Goal: Task Accomplishment & Management: Complete application form

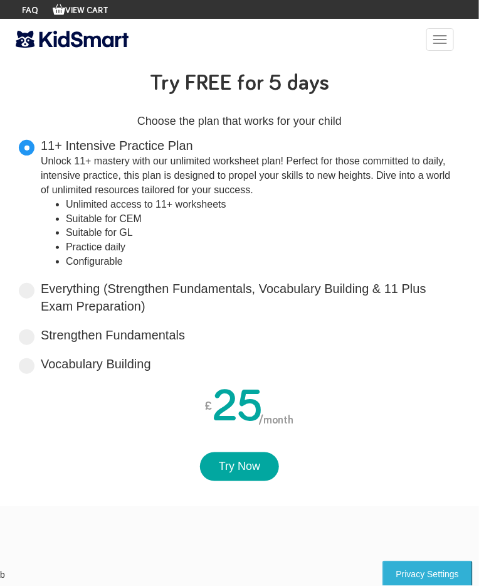
click at [31, 293] on span at bounding box center [27, 291] width 16 height 16
click at [146, 300] on input "Everything (Strengthen Fundamentals, Vocabulary Building & 11 Plus Exam Prepara…" at bounding box center [150, 304] width 8 height 8
radio input "true"
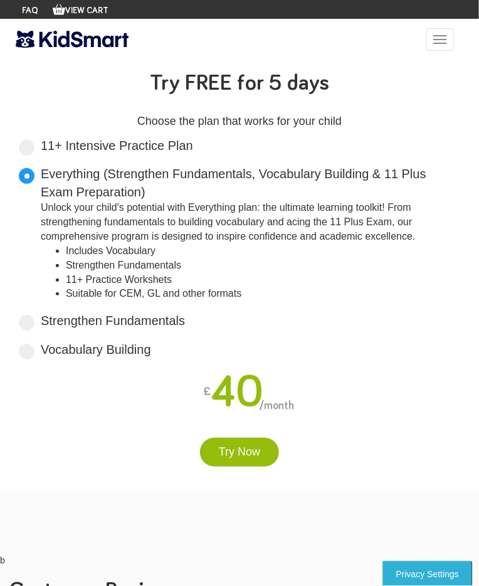
click at [43, 318] on label "Strengthen Fundamentals Tailored for primary years, it lays a solid foundation …" at bounding box center [113, 321] width 144 height 18
click at [185, 318] on input "Strengthen Fundamentals Tailored for primary years, it lays a solid foundation …" at bounding box center [189, 318] width 8 height 8
radio input "true"
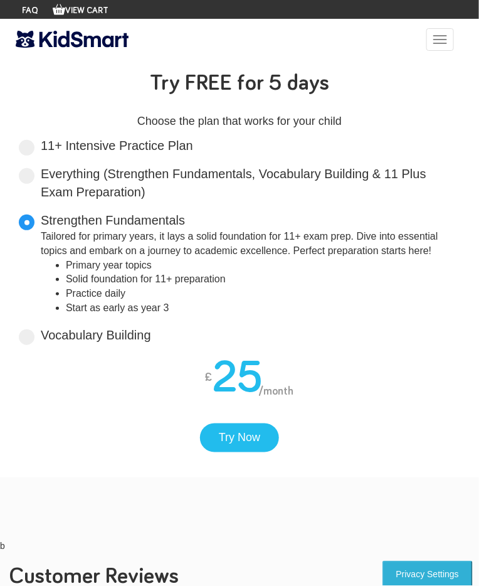
click at [32, 338] on span at bounding box center [27, 337] width 16 height 16
click at [151, 337] on input "Vocabulary Building Boost your vocabulary and unlock the power of words with ou…" at bounding box center [155, 333] width 8 height 8
radio input "true"
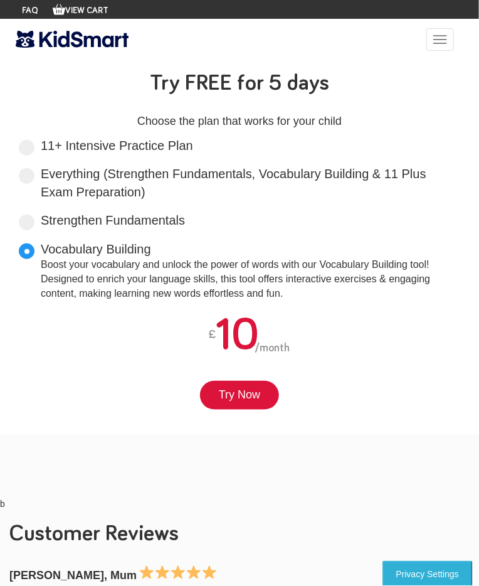
click at [29, 151] on span at bounding box center [27, 148] width 16 height 16
click at [193, 147] on input "11+ Intensive Practice Plan Unlock 11+ mastery with our unlimited worksheet pla…" at bounding box center [197, 143] width 8 height 8
radio input "true"
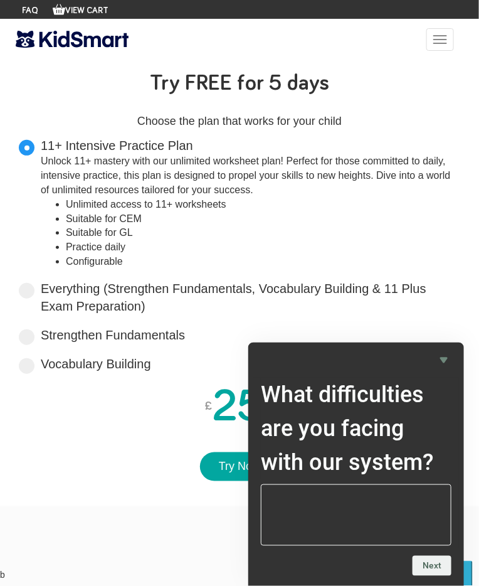
click at [444, 360] on icon "Hide survey" at bounding box center [444, 361] width 8 height 6
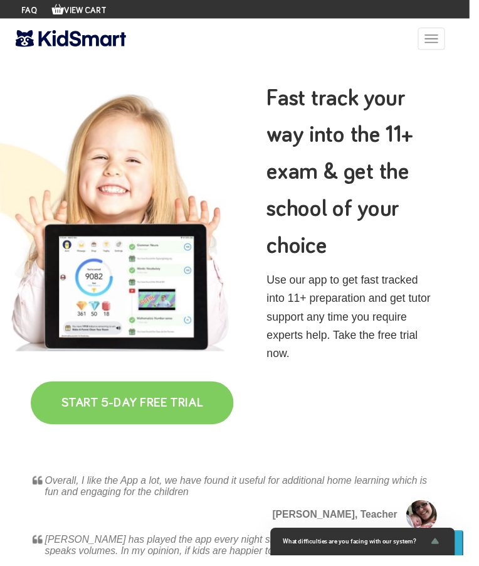
click at [146, 413] on link "START 5-DAY FREE TRIAL" at bounding box center [134, 411] width 207 height 44
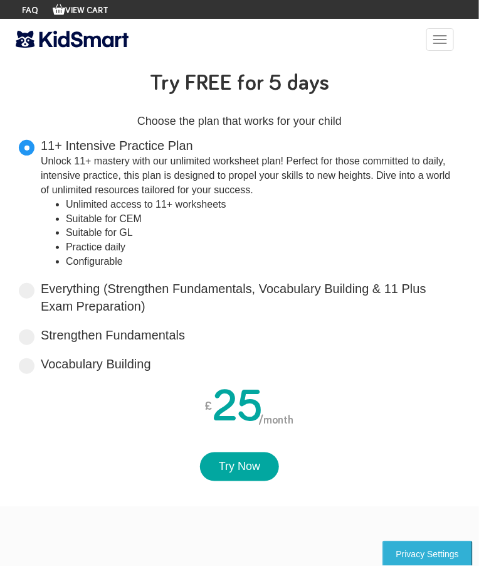
click at [28, 294] on span at bounding box center [27, 291] width 16 height 16
click at [146, 300] on input "Everything (Strengthen Fundamentals, Vocabulary Building & 11 Plus Exam Prepara…" at bounding box center [150, 304] width 8 height 8
radio input "true"
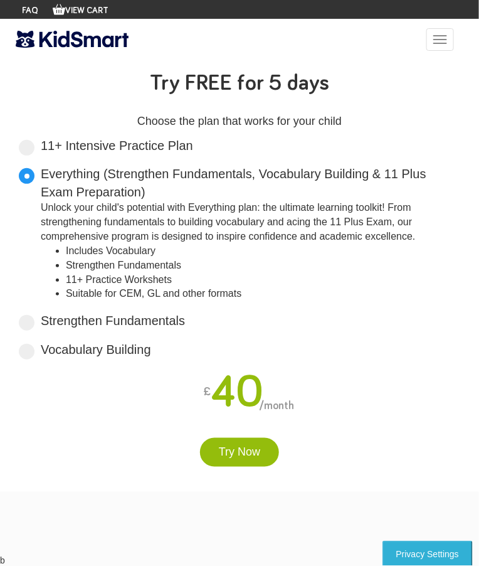
click at [42, 323] on label "Strengthen Fundamentals Tailored for primary years, it lays a solid foundation …" at bounding box center [113, 321] width 144 height 18
click at [185, 322] on input "Strengthen Fundamentals Tailored for primary years, it lays a solid foundation …" at bounding box center [189, 318] width 8 height 8
radio input "true"
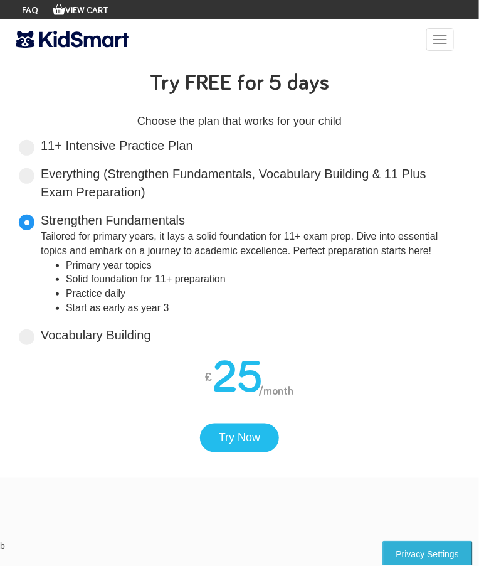
click at [28, 341] on span at bounding box center [27, 337] width 16 height 16
click at [151, 337] on input "Vocabulary Building Boost your vocabulary and unlock the power of words with ou…" at bounding box center [155, 333] width 8 height 8
radio input "true"
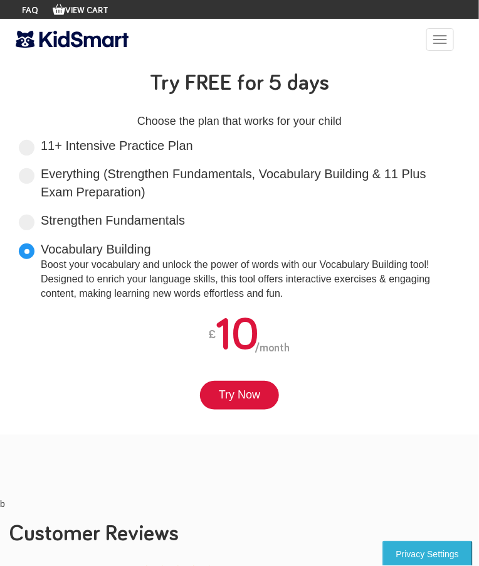
click at [31, 173] on span at bounding box center [27, 176] width 16 height 16
click at [146, 186] on input "Everything (Strengthen Fundamentals, Vocabulary Building & 11 Plus Exam Prepara…" at bounding box center [150, 190] width 8 height 8
radio input "true"
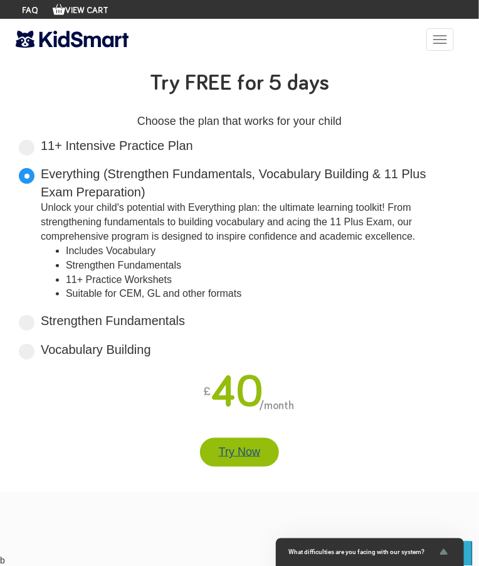
click at [243, 457] on link "Try Now" at bounding box center [239, 452] width 79 height 29
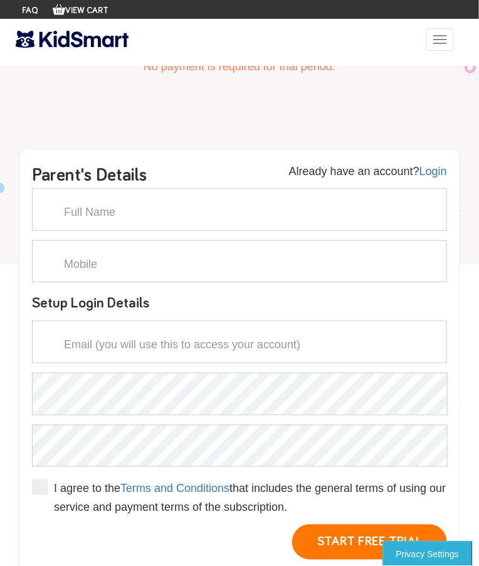
scroll to position [77, 0]
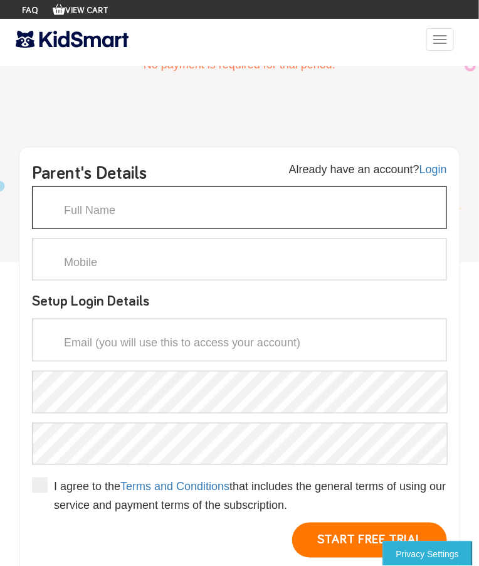
click at [201, 210] on input "text" at bounding box center [239, 207] width 415 height 43
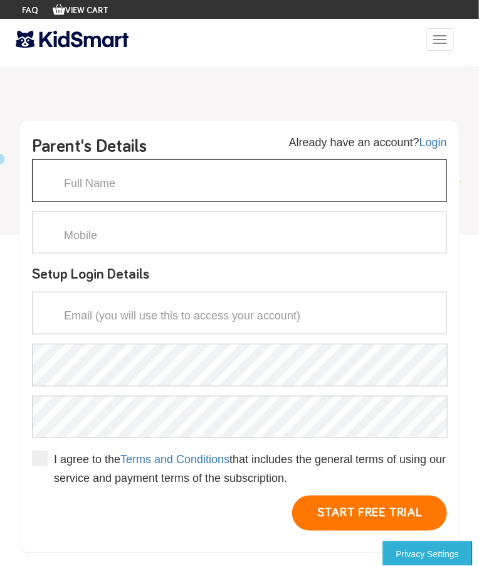
scroll to position [131, 0]
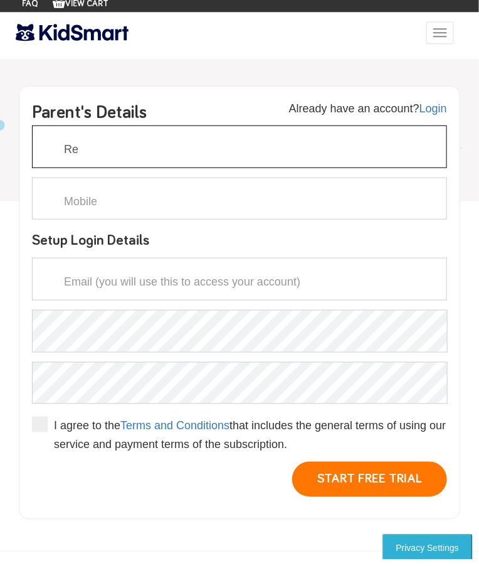
type input "R"
type input "Renjith Gopinadha Kurup"
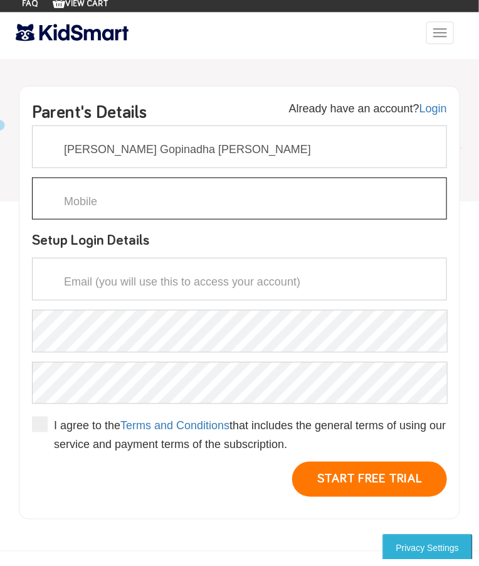
click at [195, 215] on input "text" at bounding box center [239, 205] width 415 height 43
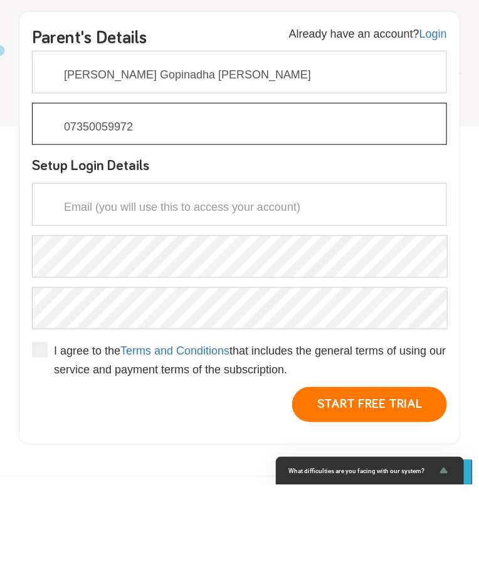
type input "07350059972"
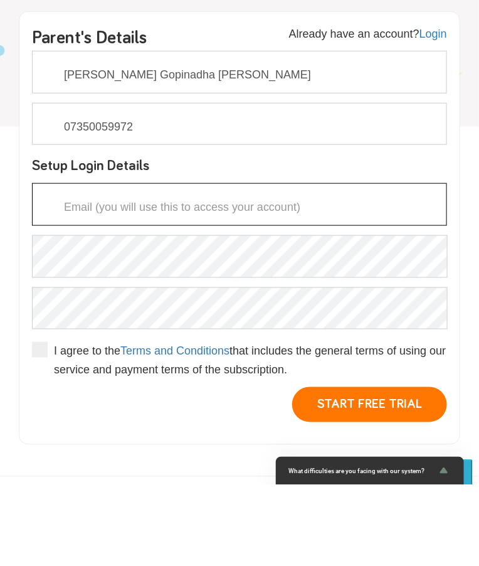
click at [197, 294] on input "email" at bounding box center [239, 286] width 415 height 43
type input "renjithgg@gmail.com"
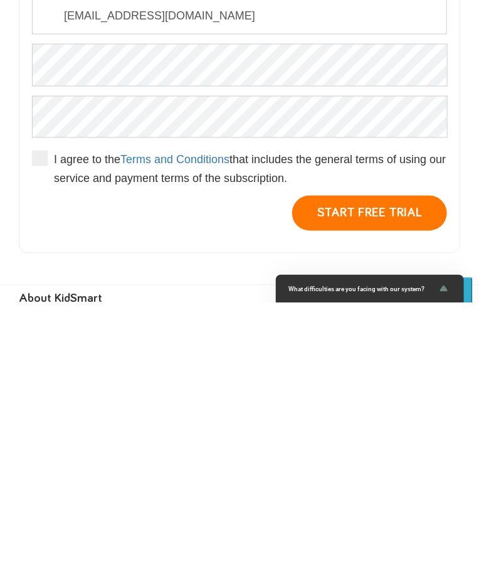
click at [41, 420] on span at bounding box center [40, 422] width 16 height 16
click at [54, 461] on input "I agree to the Terms and Conditions that includes the general terms of using ou…" at bounding box center [54, 461] width 0 height 0
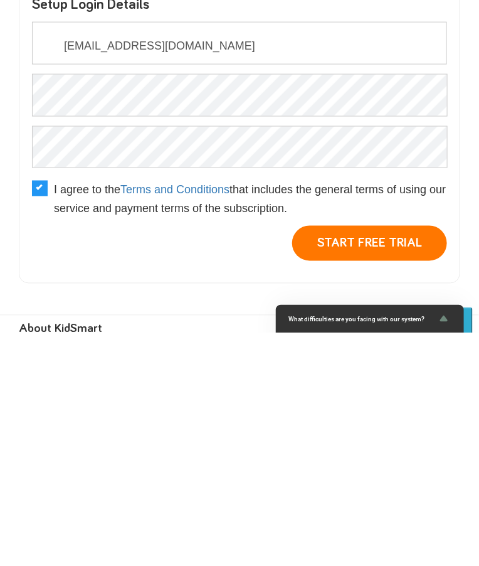
scroll to position [140, 0]
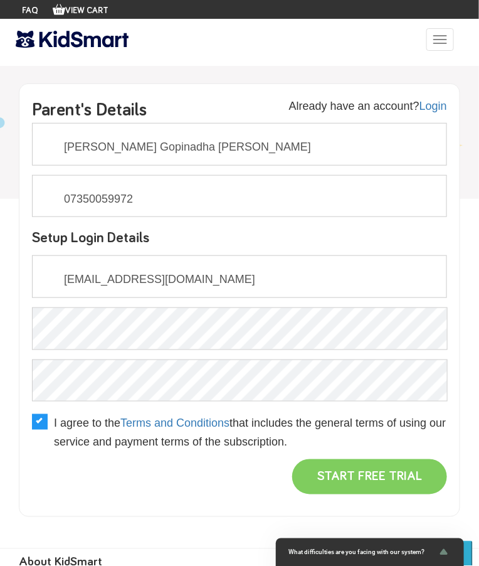
click at [374, 481] on button "START FREE TRIAL" at bounding box center [369, 476] width 155 height 35
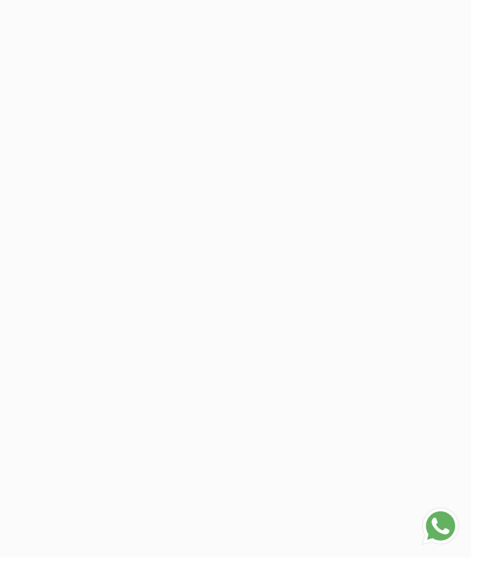
scroll to position [419, 0]
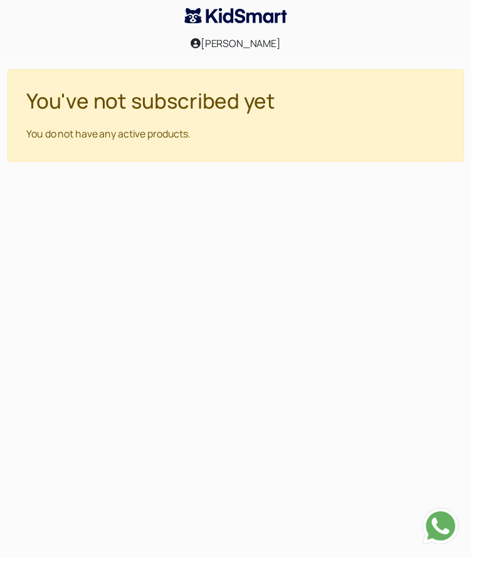
click at [253, 20] on img at bounding box center [240, 16] width 104 height 16
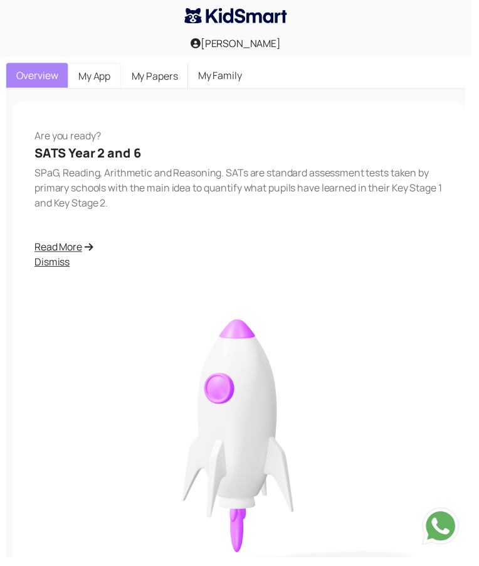
click at [100, 82] on link "My App" at bounding box center [96, 77] width 54 height 26
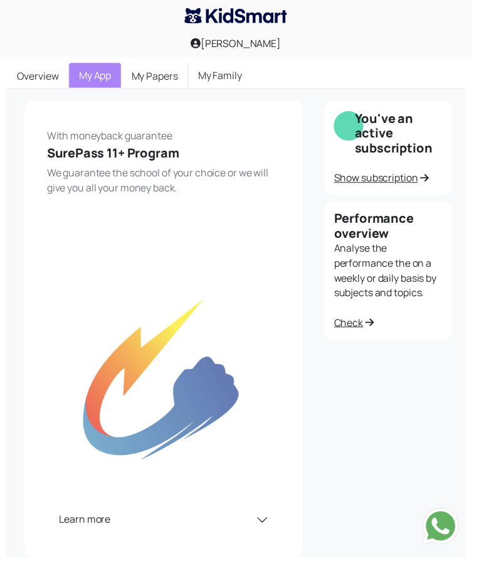
click at [232, 261] on img at bounding box center [167, 384] width 238 height 253
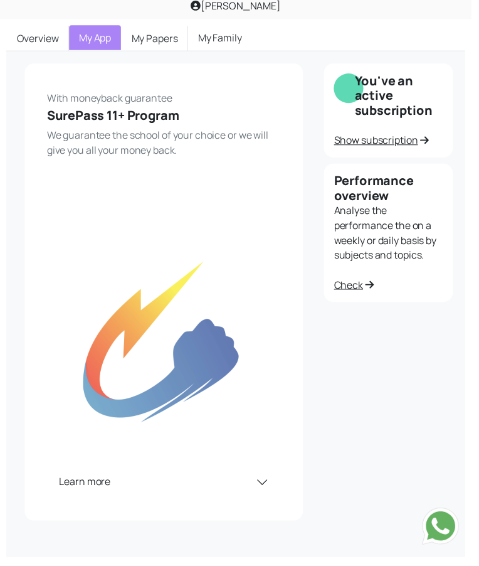
scroll to position [86, 0]
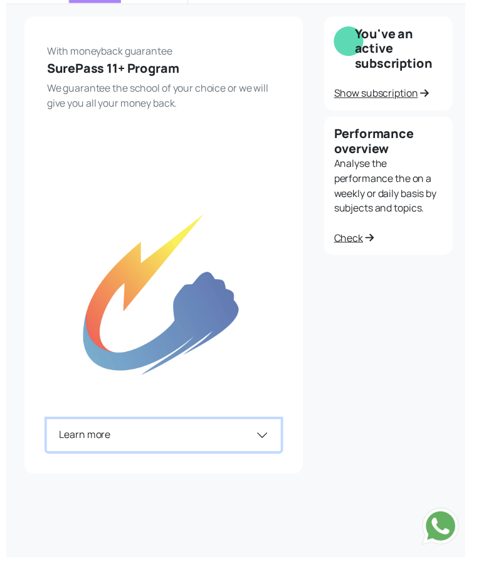
click at [262, 449] on button "Learn more" at bounding box center [167, 442] width 238 height 33
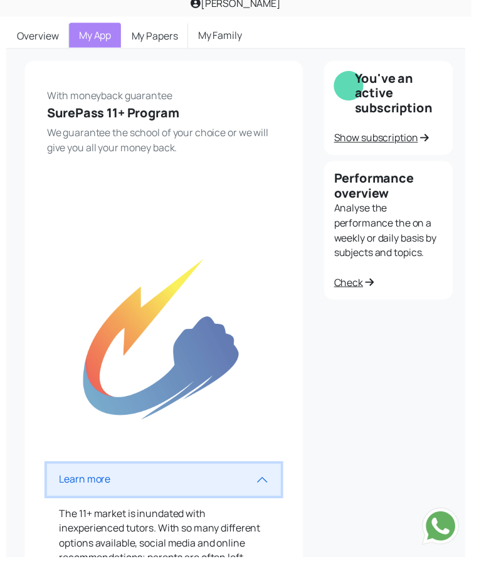
scroll to position [0, 0]
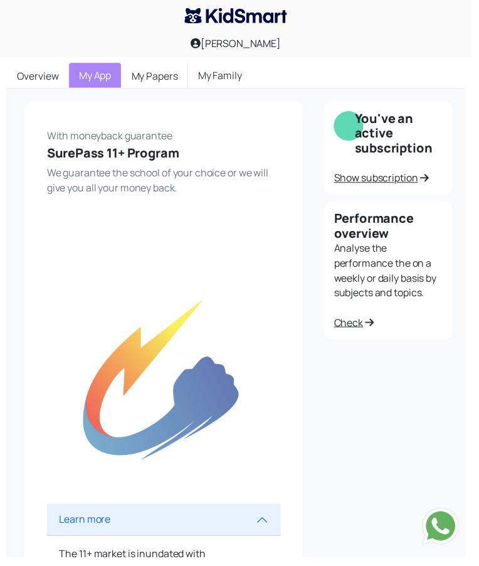
click at [227, 78] on link "My Family" at bounding box center [223, 76] width 65 height 25
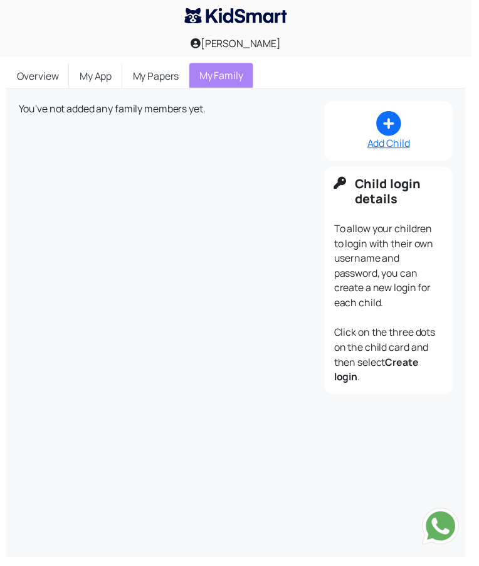
click at [400, 131] on icon at bounding box center [395, 125] width 25 height 25
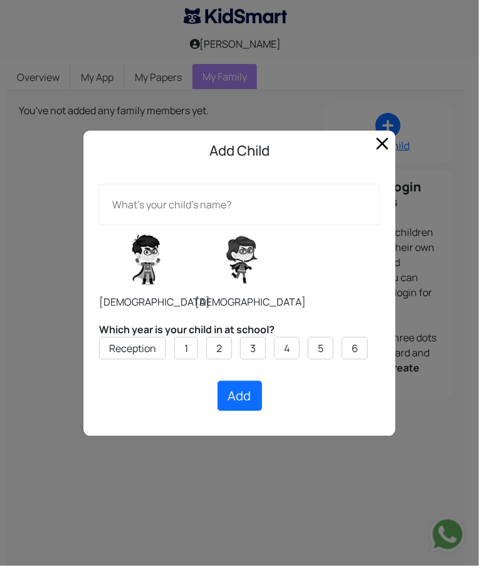
click at [221, 208] on input "text" at bounding box center [239, 204] width 281 height 41
click at [243, 210] on input "Nakshatra" at bounding box center [239, 204] width 281 height 41
type input "Nakshatra Renjith"
click at [241, 277] on label at bounding box center [242, 259] width 94 height 63
click at [195, 225] on input "radio" at bounding box center [195, 225] width 1 height 1
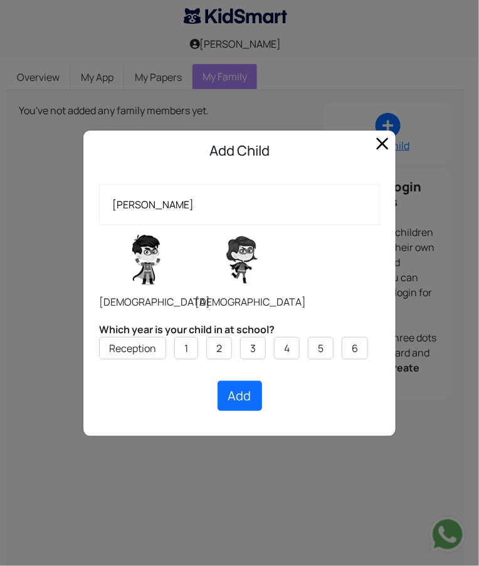
radio input "true"
click at [353, 349] on label "6" at bounding box center [355, 348] width 6 height 15
click at [0, 0] on input "6" at bounding box center [0, 0] width 0 height 0
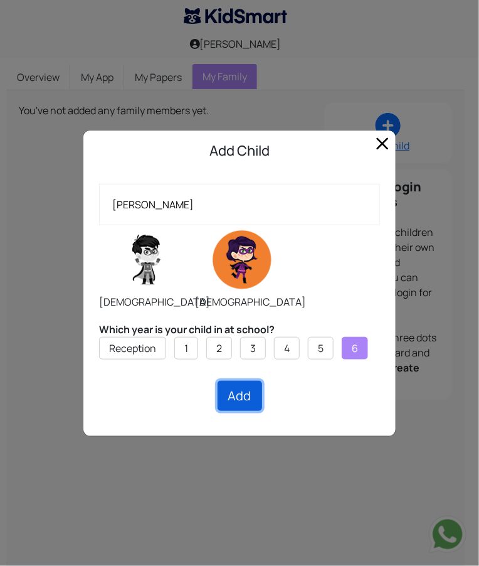
click at [246, 398] on button "Add" at bounding box center [240, 396] width 45 height 30
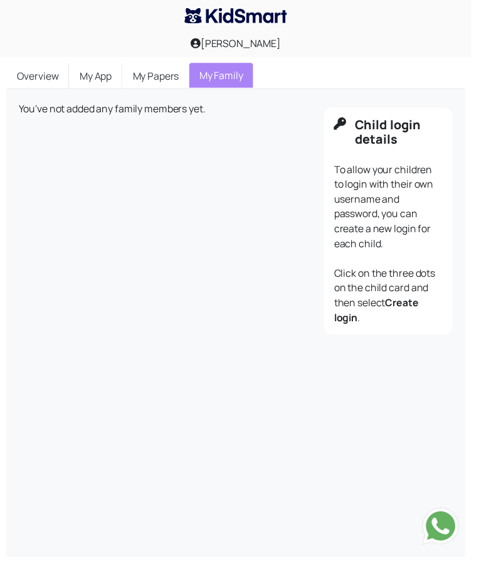
click at [354, 324] on b "Create login" at bounding box center [382, 315] width 86 height 29
click at [418, 312] on b "Create login" at bounding box center [382, 315] width 86 height 29
click at [425, 304] on b "Create login" at bounding box center [382, 315] width 86 height 29
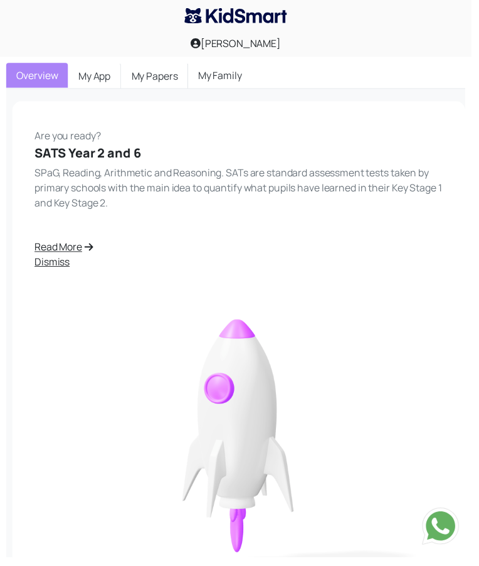
click at [229, 81] on link "My Family" at bounding box center [223, 76] width 65 height 25
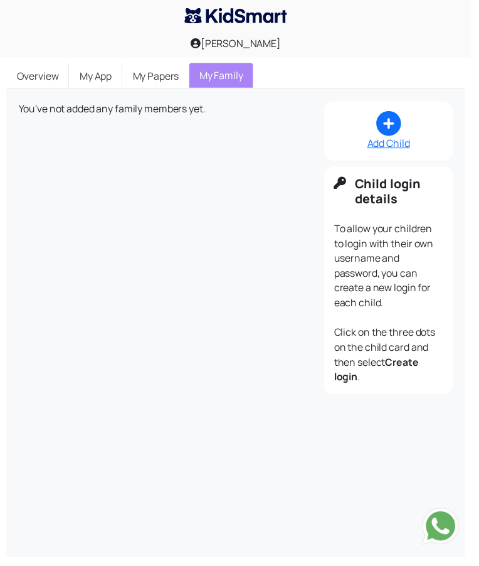
click at [399, 146] on div "Add Child" at bounding box center [394, 145] width 111 height 15
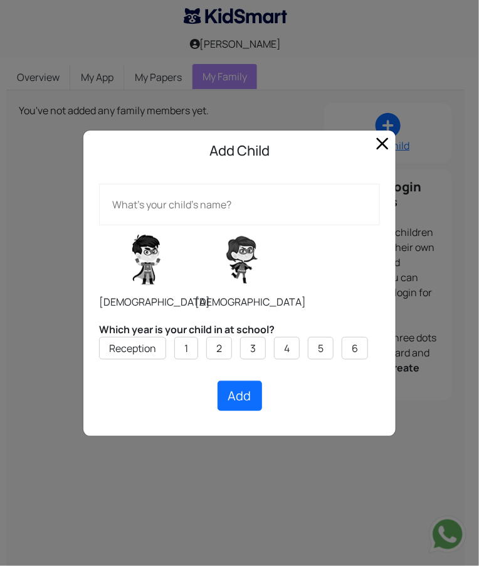
click at [348, 97] on div "Add Child Male Female Which year is your child in at school? Reception 1 2 3 4 …" at bounding box center [239, 283] width 479 height 566
click at [390, 146] on span "Close" at bounding box center [383, 144] width 20 height 20
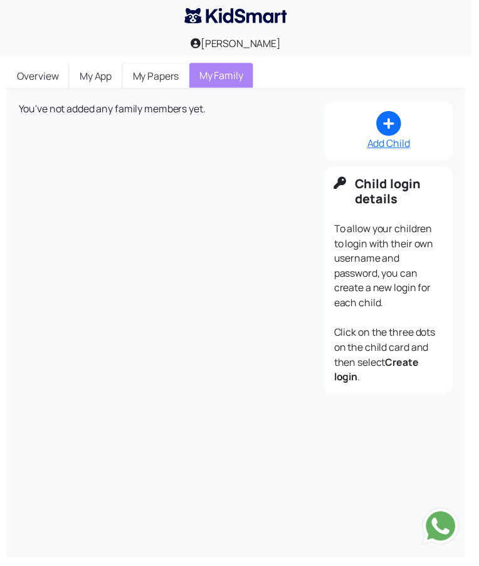
click at [170, 80] on link "My Papers" at bounding box center [158, 77] width 68 height 26
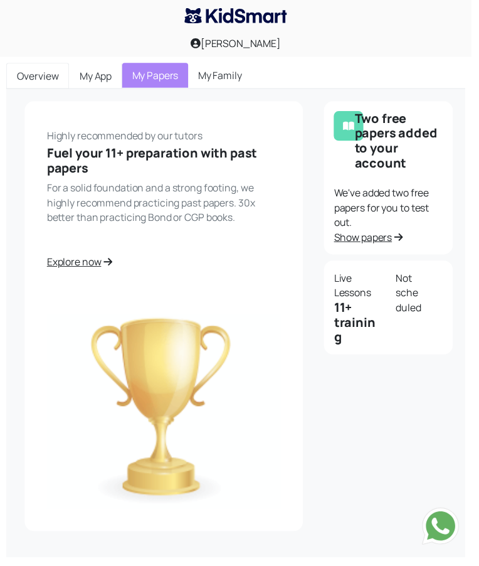
click at [38, 75] on link "Overview" at bounding box center [38, 77] width 64 height 26
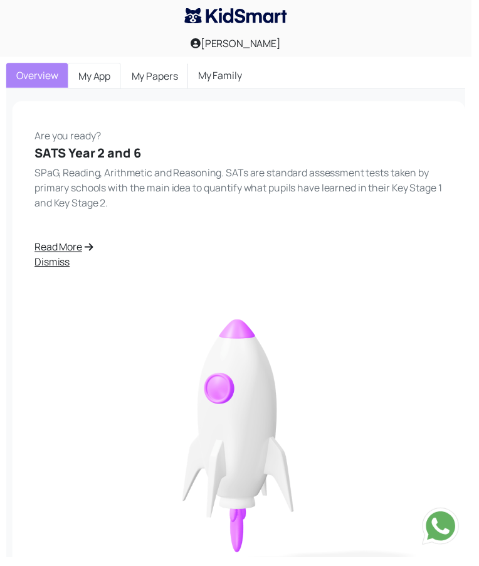
click at [90, 82] on link "My App" at bounding box center [96, 77] width 54 height 26
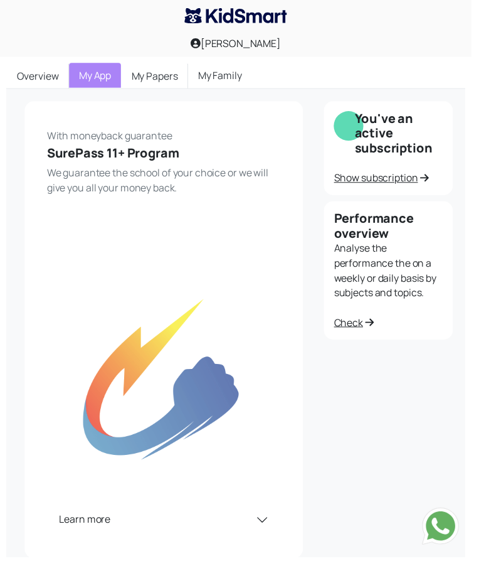
click at [415, 183] on link "Show subscription" at bounding box center [387, 181] width 97 height 14
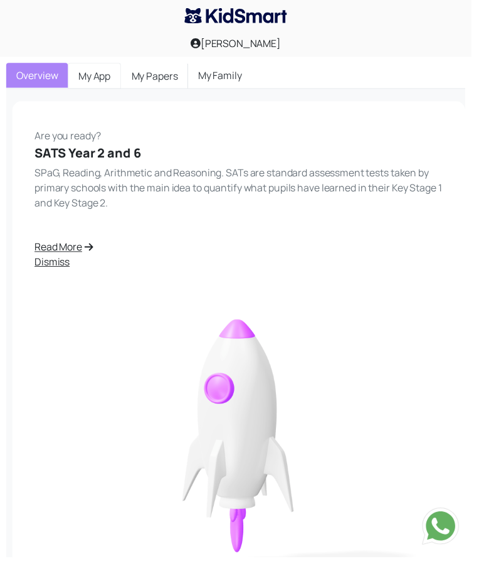
click at [100, 85] on link "My App" at bounding box center [96, 77] width 54 height 26
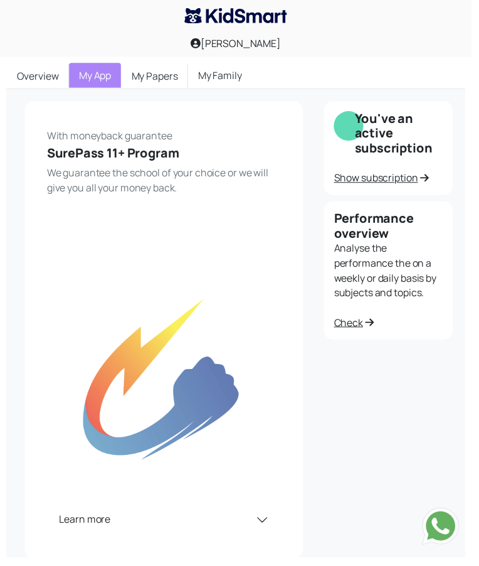
click at [400, 142] on h5 "You've an active subscription" at bounding box center [406, 135] width 90 height 45
click at [398, 184] on link "Show subscription" at bounding box center [387, 181] width 97 height 14
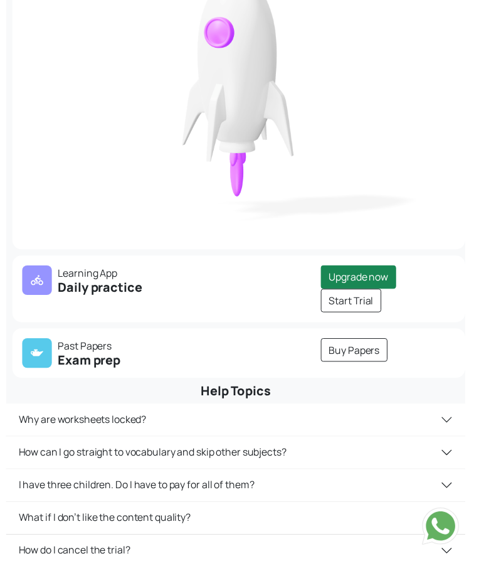
scroll to position [368, 0]
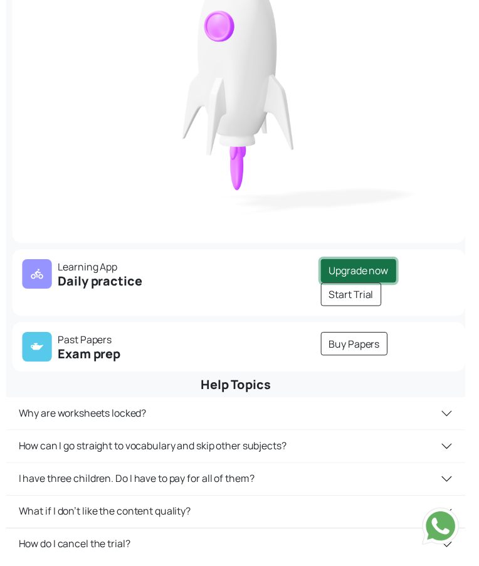
click at [361, 277] on link "Upgrade now" at bounding box center [364, 276] width 77 height 24
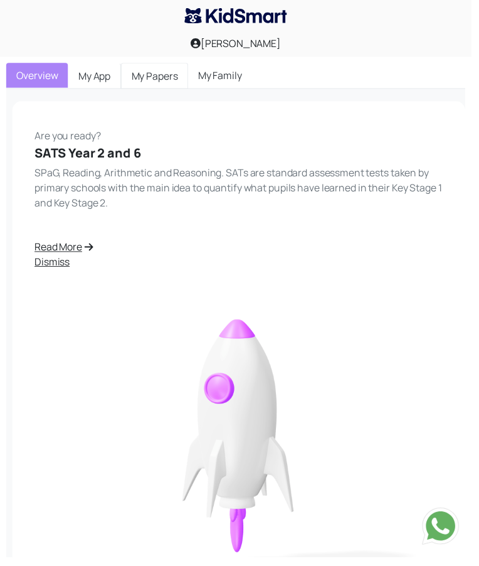
click at [157, 78] on link "My Papers" at bounding box center [157, 77] width 68 height 26
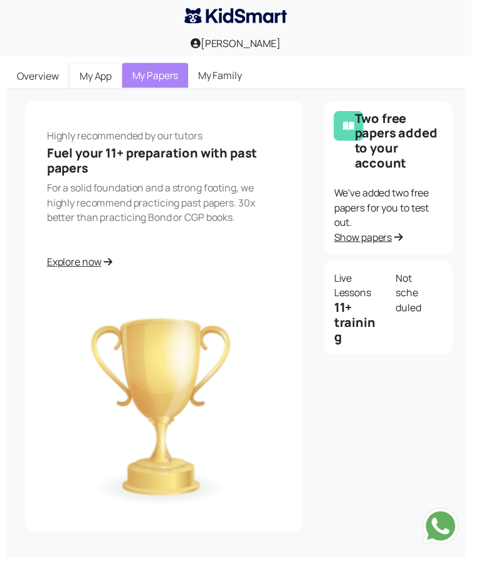
click at [97, 88] on link "My App" at bounding box center [97, 77] width 54 height 26
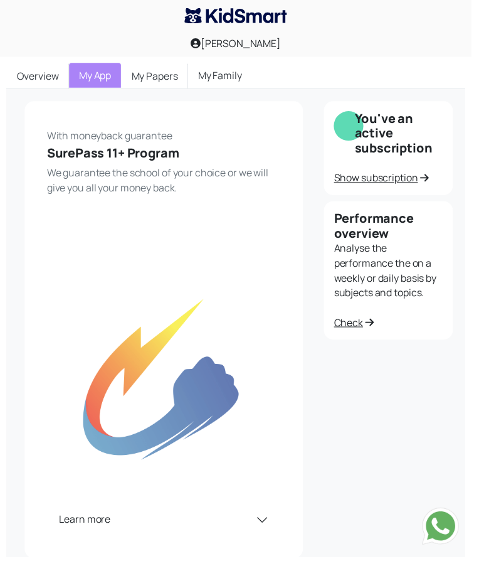
click at [415, 182] on link "Show subscription" at bounding box center [387, 181] width 97 height 14
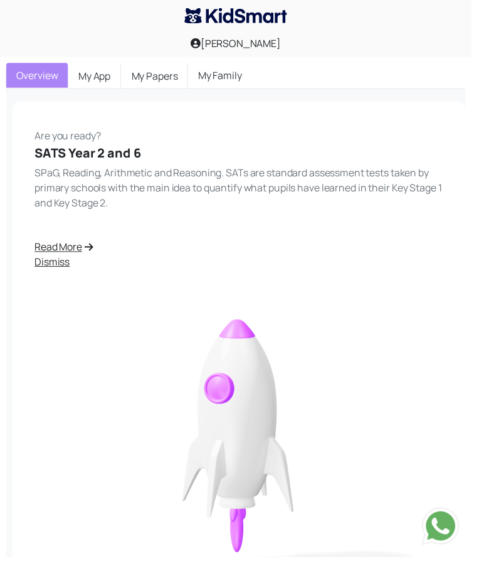
click at [218, 80] on link "My Family" at bounding box center [223, 76] width 65 height 25
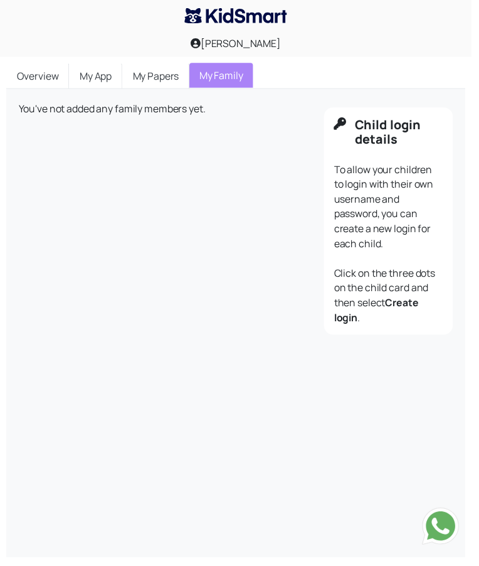
click at [398, 129] on h5 "Child login details" at bounding box center [406, 134] width 90 height 30
click at [410, 310] on b "Create login" at bounding box center [382, 315] width 86 height 29
click at [399, 313] on b "Create login" at bounding box center [382, 315] width 86 height 29
click at [162, 84] on link "My Papers" at bounding box center [158, 77] width 68 height 26
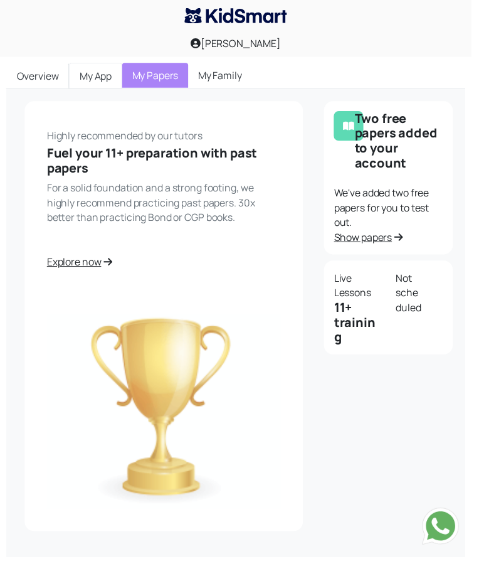
click at [100, 78] on link "My App" at bounding box center [97, 77] width 54 height 26
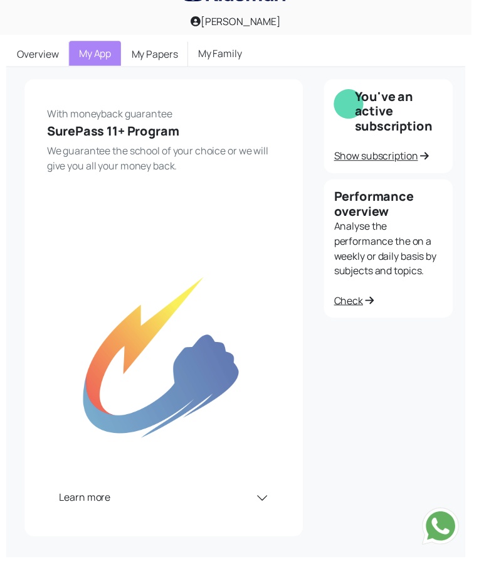
scroll to position [23, 0]
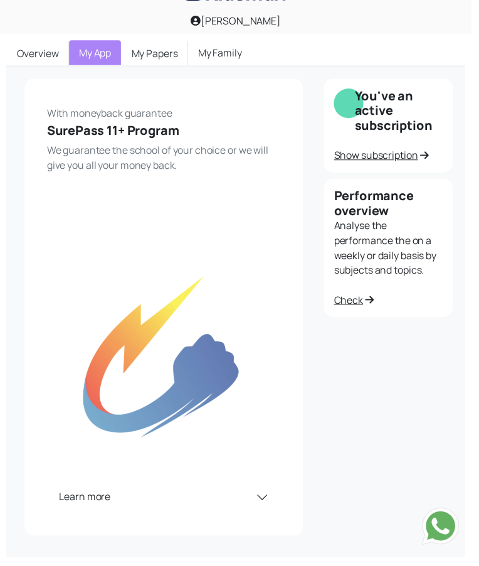
click at [453, 553] on img at bounding box center [448, 535] width 38 height 38
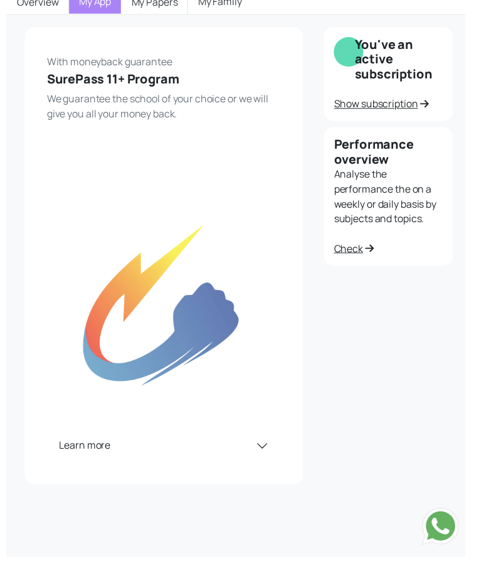
scroll to position [84, 0]
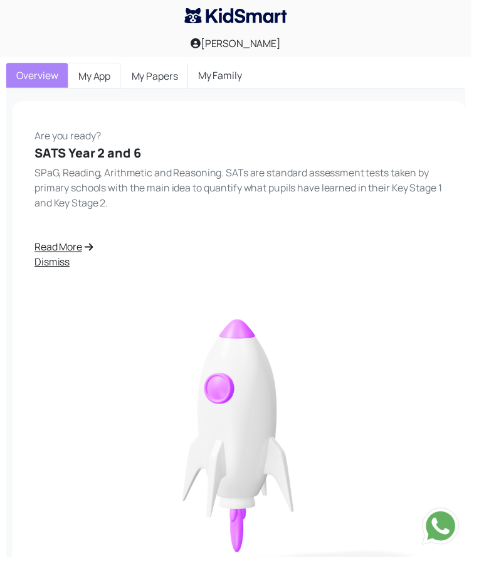
click at [104, 85] on link "My App" at bounding box center [96, 77] width 54 height 26
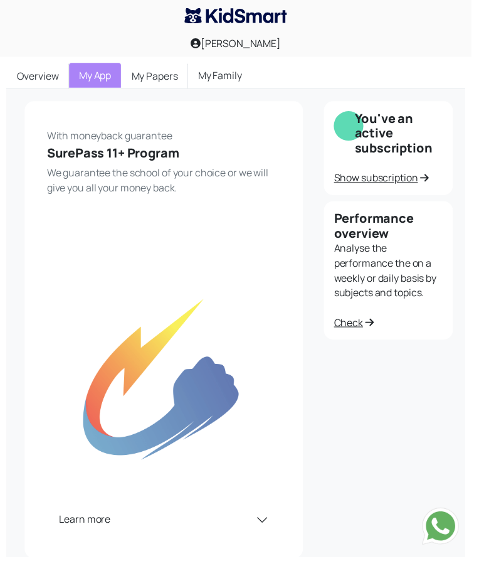
click at [390, 185] on link "Show subscription" at bounding box center [387, 181] width 97 height 14
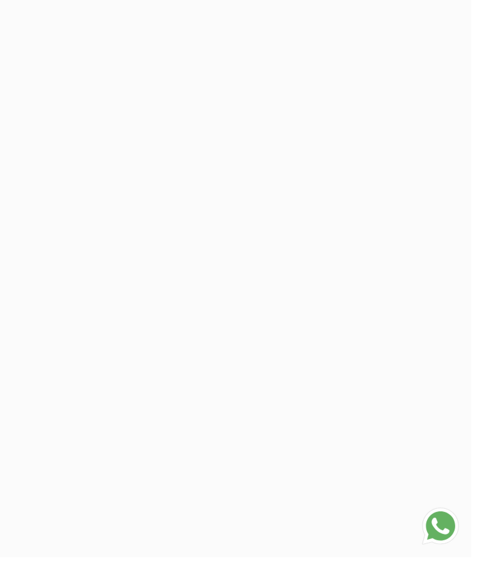
scroll to position [384, 0]
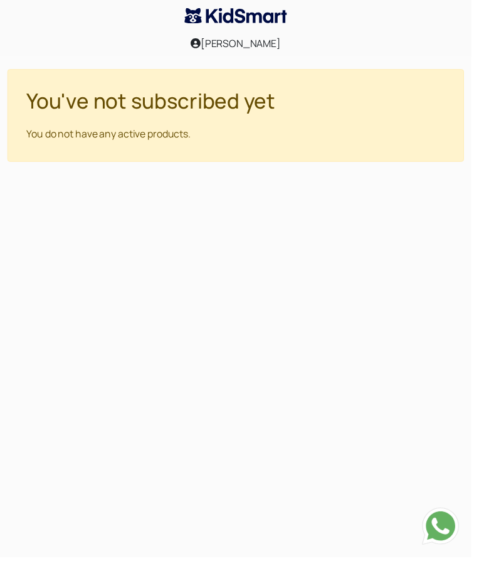
click at [235, 21] on img at bounding box center [240, 16] width 104 height 16
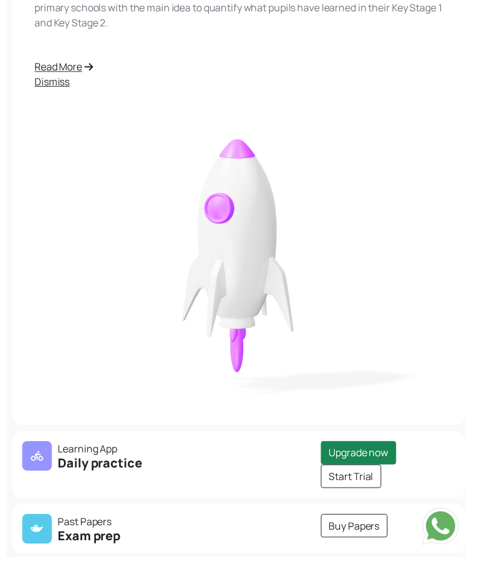
scroll to position [306, 0]
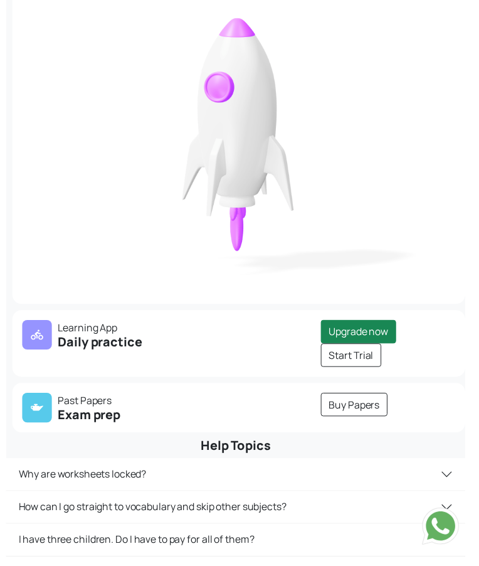
click at [344, 151] on img at bounding box center [242, 141] width 415 height 289
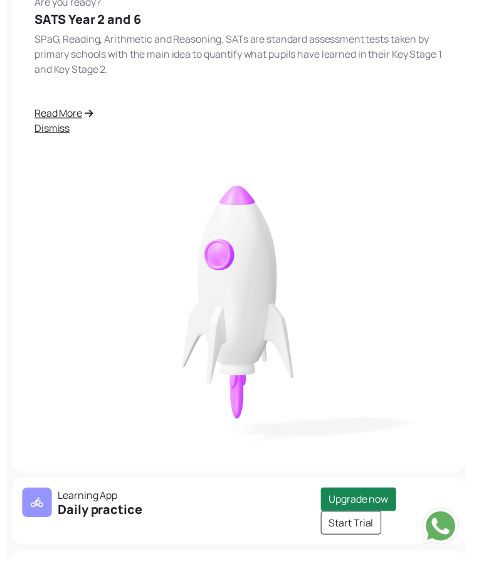
scroll to position [0, 0]
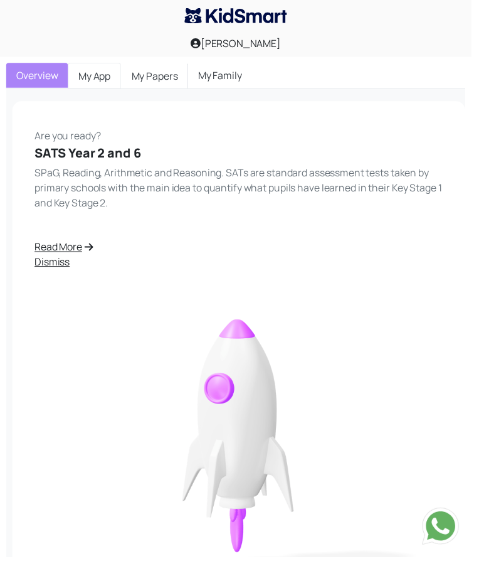
click at [100, 78] on link "My App" at bounding box center [96, 77] width 54 height 26
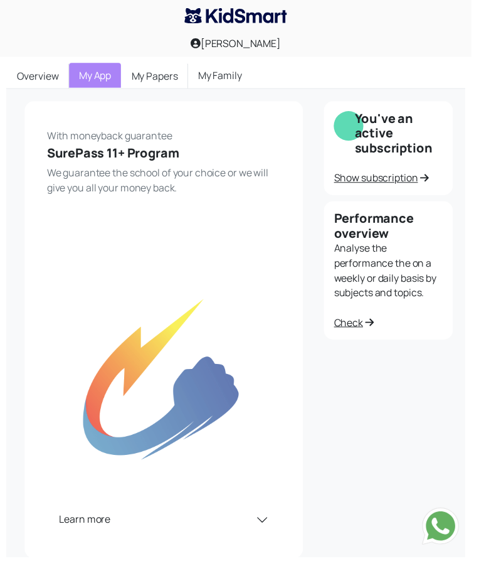
click at [229, 85] on link "My Family" at bounding box center [223, 76] width 65 height 25
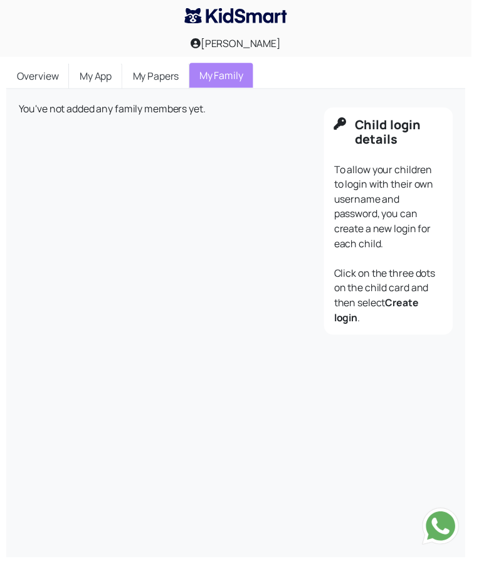
click at [387, 140] on h5 "Child login details" at bounding box center [406, 134] width 90 height 30
click at [379, 169] on div "To allow your children to login with their own username and password, you can c…" at bounding box center [394, 247] width 111 height 166
click at [351, 333] on div "Child login details To allow your children to login with their own username and…" at bounding box center [394, 224] width 131 height 231
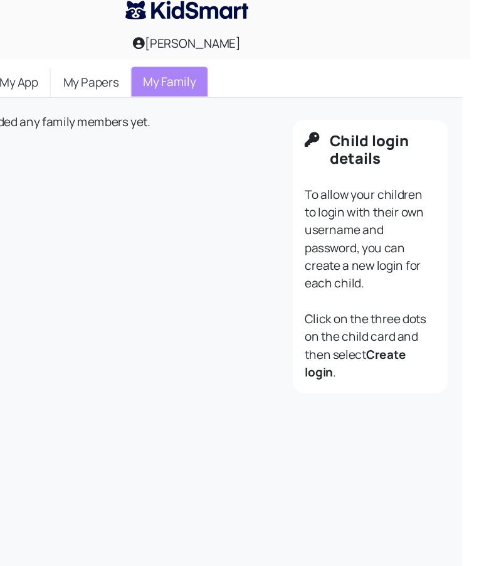
click at [430, 260] on div "To allow your children to login with their own username and password, you can c…" at bounding box center [394, 247] width 111 height 166
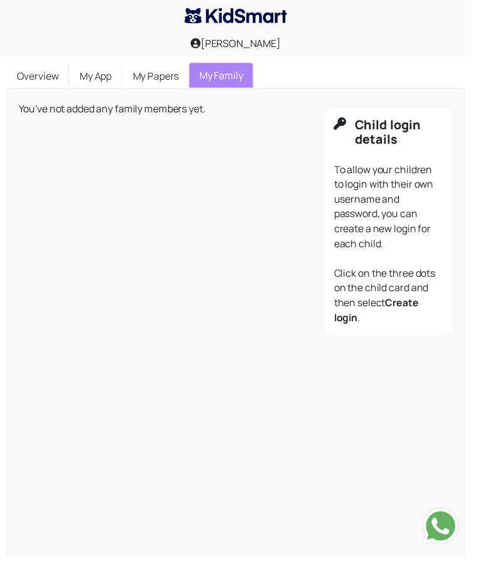
click at [416, 312] on b "Create login" at bounding box center [382, 315] width 86 height 29
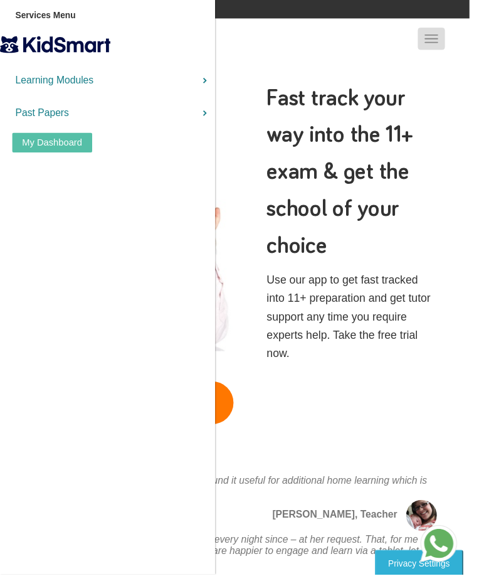
click at [447, 43] on span "button" at bounding box center [441, 43] width 14 height 1
click at [65, 148] on button "My Dashboard" at bounding box center [54, 146] width 82 height 20
click at [454, 38] on button "Open Mobile Menu" at bounding box center [441, 39] width 28 height 23
click at [62, 149] on button "My Dashboard" at bounding box center [54, 146] width 82 height 20
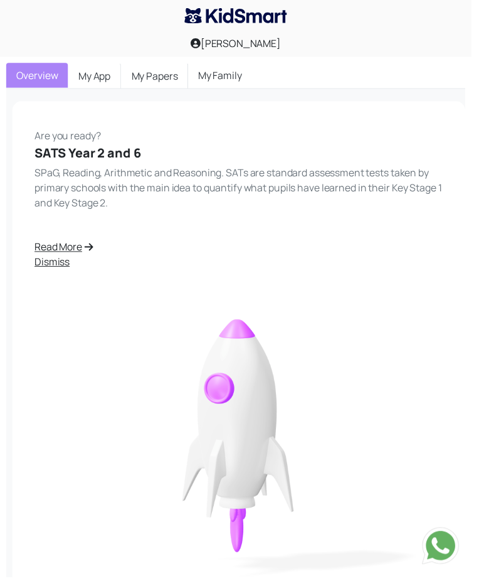
click at [274, 48] on div "[PERSON_NAME]" at bounding box center [239, 44] width 479 height 28
click at [200, 44] on icon at bounding box center [199, 44] width 10 height 10
click at [239, 11] on img at bounding box center [240, 16] width 104 height 16
click at [104, 78] on link "My App" at bounding box center [96, 77] width 54 height 26
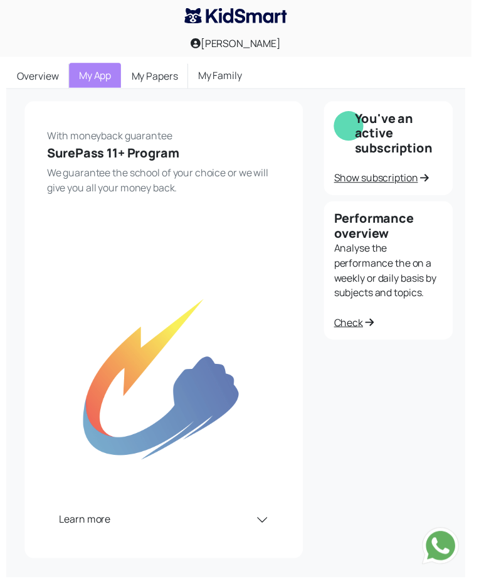
click at [227, 77] on link "My Family" at bounding box center [223, 76] width 65 height 25
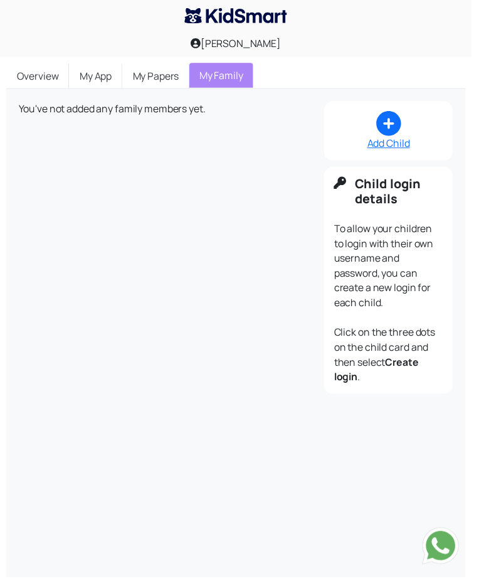
click at [401, 142] on div "Add Child" at bounding box center [394, 145] width 111 height 15
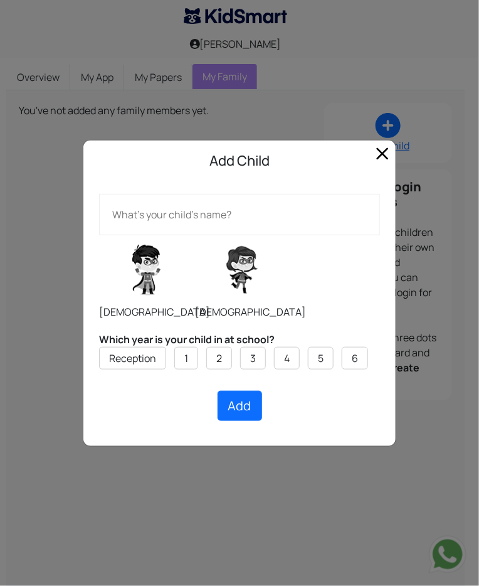
click at [225, 219] on input "text" at bounding box center [239, 214] width 281 height 41
type input "Nakshatra Renjith"
click at [306, 286] on div "Male Female" at bounding box center [239, 277] width 281 height 84
click at [249, 280] on label at bounding box center [242, 269] width 94 height 63
click at [195, 235] on input "radio" at bounding box center [195, 235] width 1 height 1
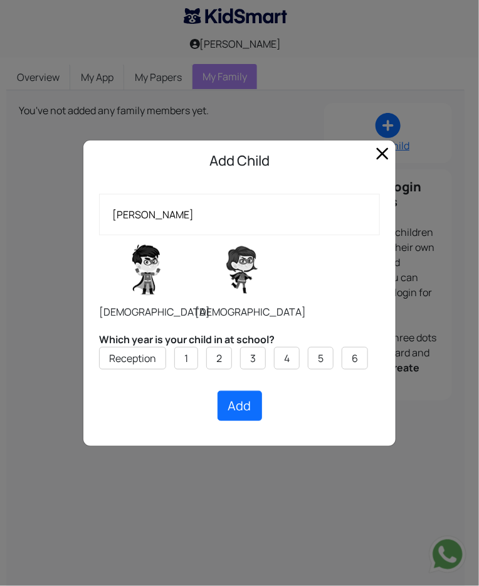
radio input "true"
click at [355, 360] on label "6" at bounding box center [355, 358] width 6 height 15
click at [0, 0] on input "6" at bounding box center [0, 0] width 0 height 0
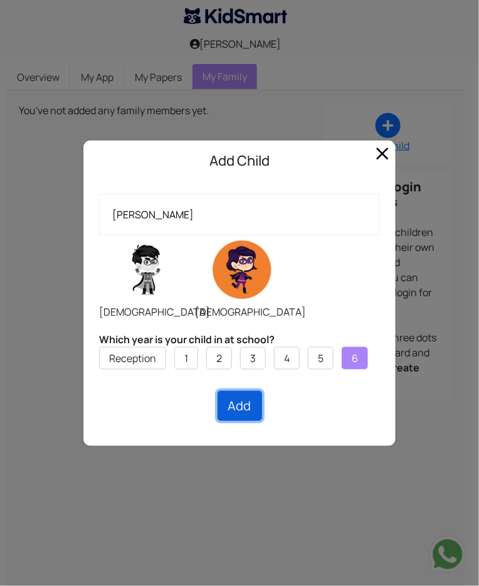
click at [245, 408] on button "Add" at bounding box center [240, 406] width 45 height 30
